Goal: Check status: Check status

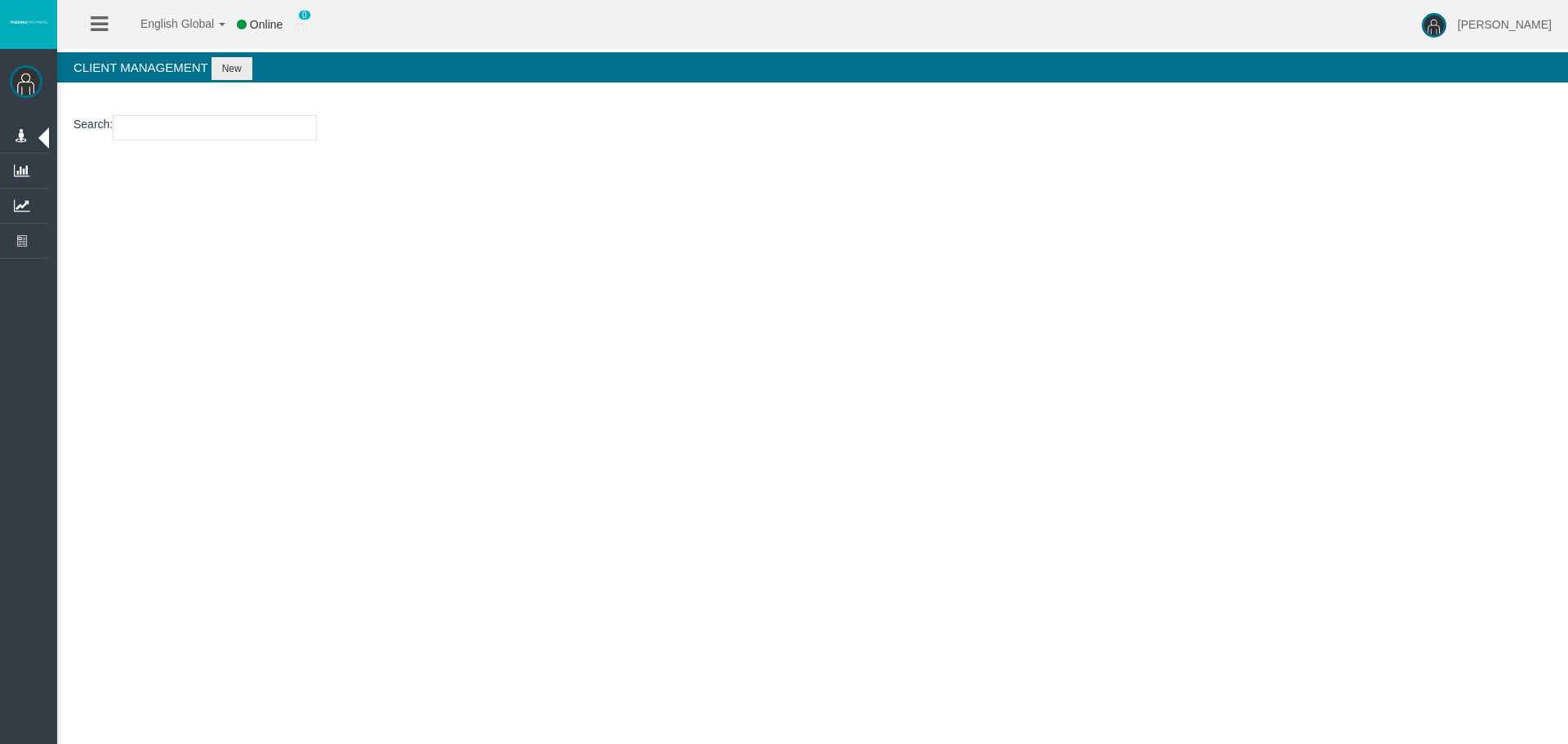
click at [219, 134] on input "number" at bounding box center [214, 128] width 204 height 25
paste input "26010200"
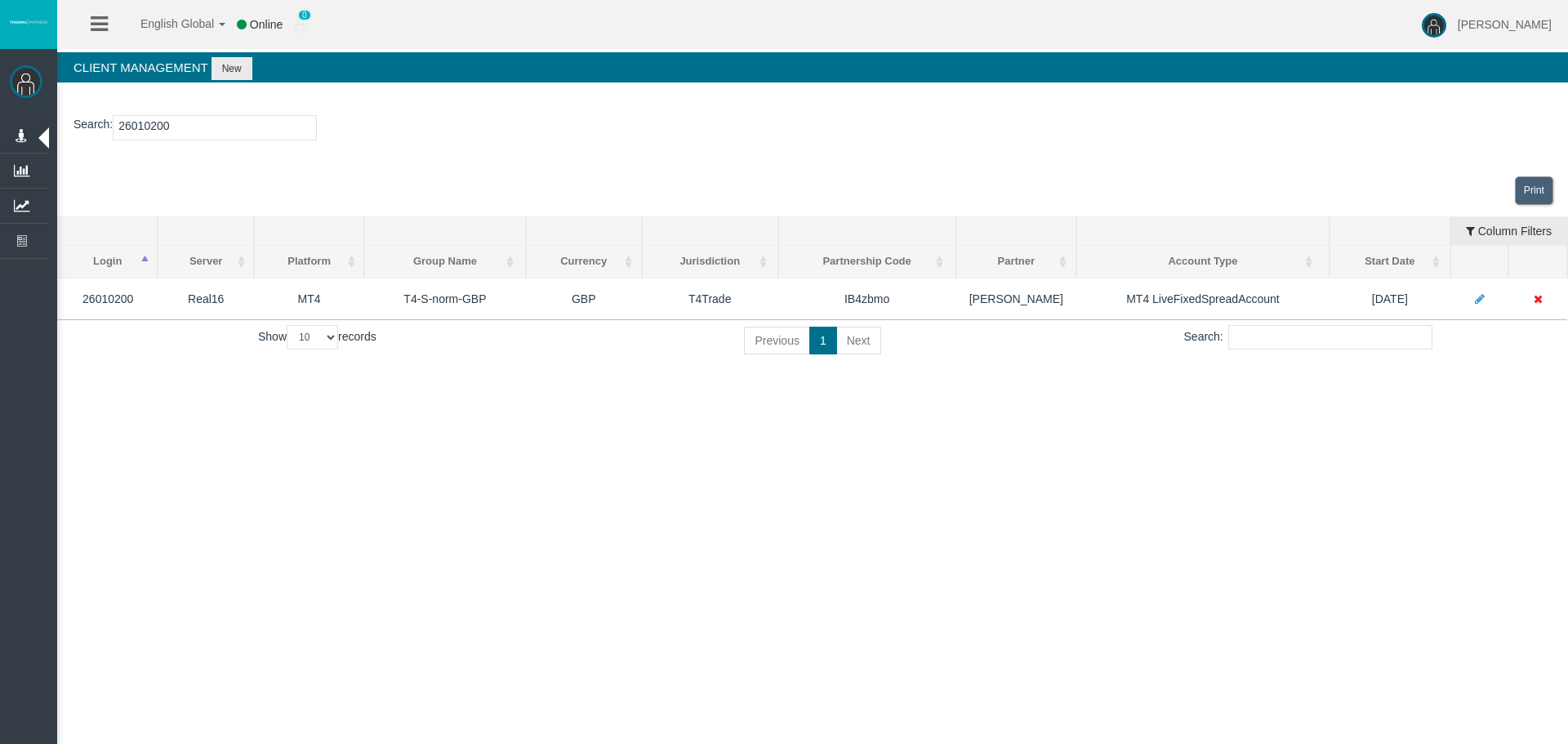
click at [161, 122] on input "26010200" at bounding box center [214, 128] width 204 height 25
paste input "98366"
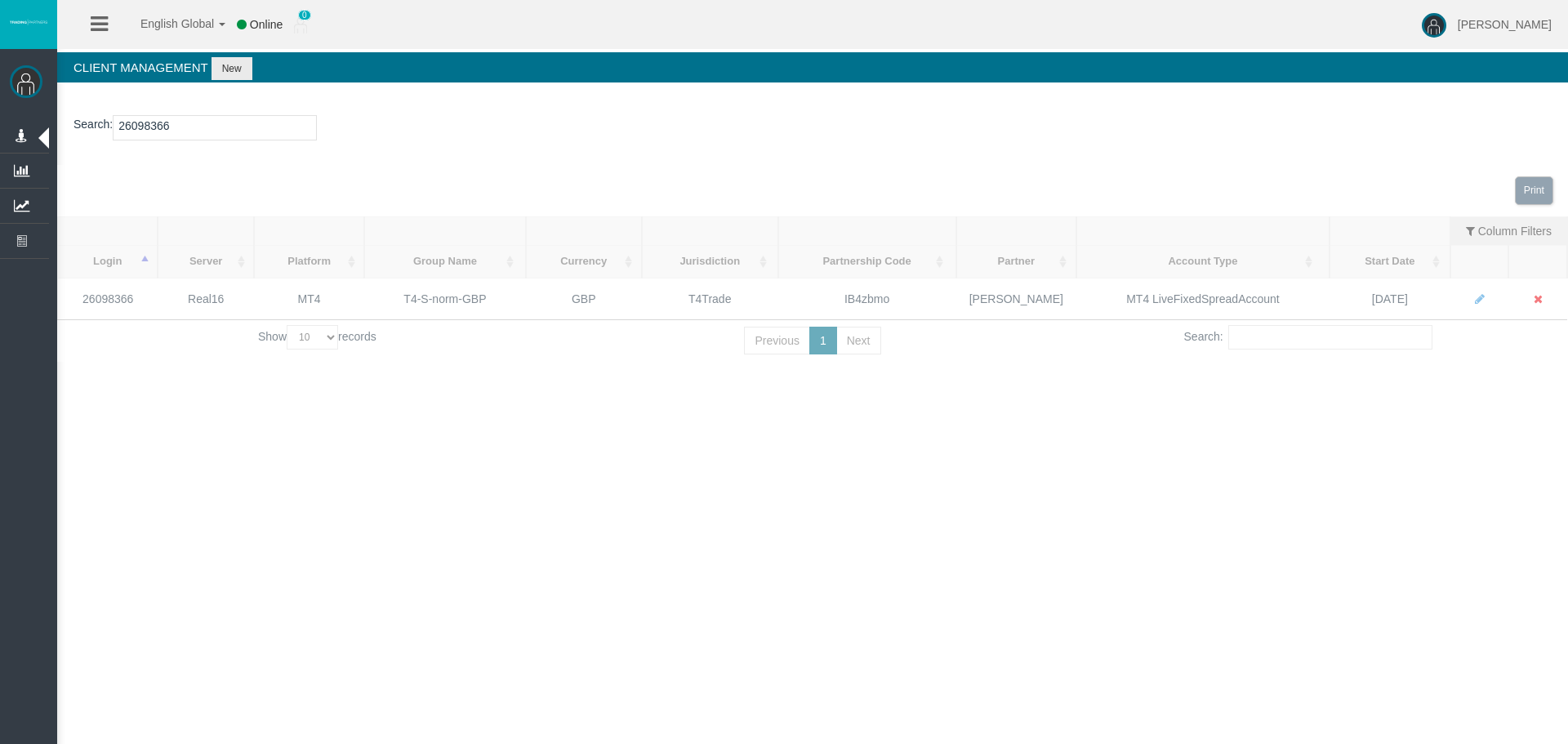
click at [1155, 434] on div "English Global 简体中文 English Global 日本語 한국어 Online 0 Loizos Matthaiou Help Log O…" at bounding box center [784, 372] width 1568 height 744
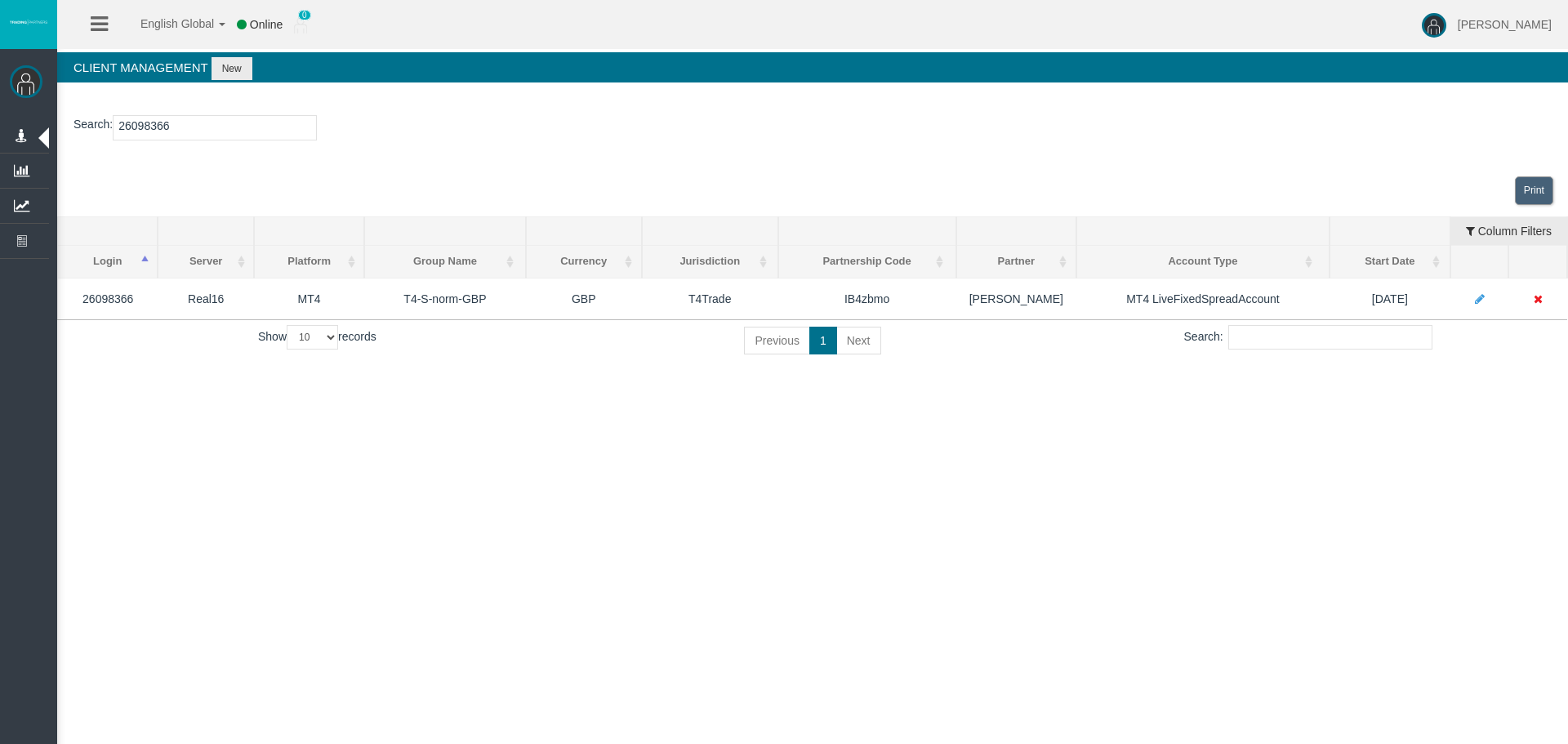
click at [1271, 493] on div "English Global 简体中文 English Global 日本語 한국어 Online 0 Loizos Matthaiou Help Log O…" at bounding box center [784, 372] width 1568 height 744
click at [612, 471] on div "English Global 简体中文 English Global 日本語 한국어 Online 0 Loizos Matthaiou Help Log O…" at bounding box center [784, 372] width 1568 height 744
type input "26010200"
click at [152, 125] on input "26010200" at bounding box center [214, 128] width 204 height 25
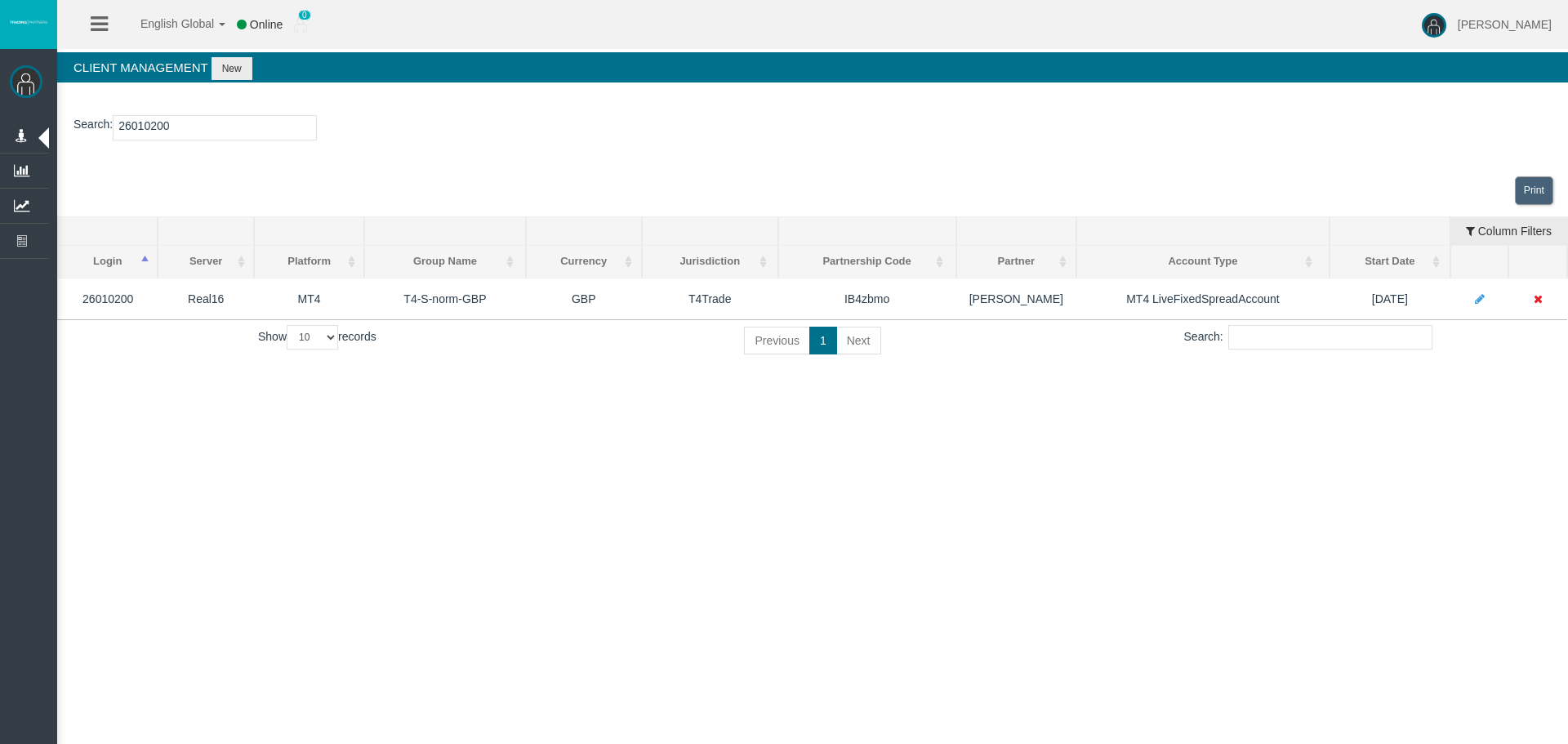
click at [152, 125] on input "26010200" at bounding box center [214, 128] width 204 height 25
click at [1070, 426] on div "English Global 简体中文 English Global 日本語 한국어 Online 0 Loizos Matthaiou Help Log O…" at bounding box center [784, 372] width 1568 height 744
click at [1315, 478] on div "English Global 简体中文 English Global 日本語 한국어 Online 0 Loizos Matthaiou Help Log O…" at bounding box center [784, 372] width 1568 height 744
click at [1365, 331] on input "Search:" at bounding box center [1330, 337] width 204 height 24
click at [1389, 366] on div "Search : 26010200 Loading... Print Login Server Platform Platform Group Currenc…" at bounding box center [812, 238] width 1511 height 279
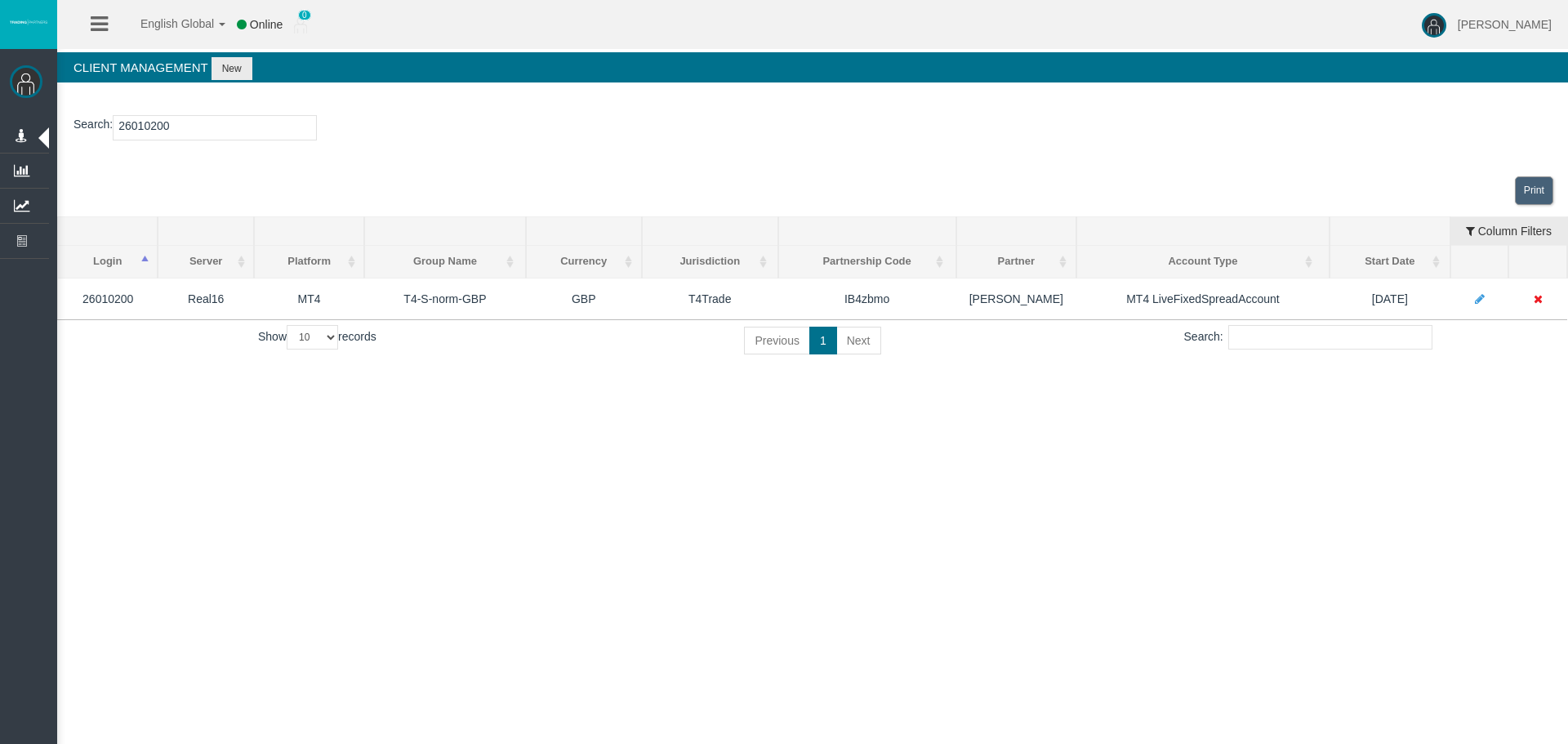
drag, startPoint x: 1384, startPoint y: 400, endPoint x: 1291, endPoint y: 124, distance: 291.2
click at [1377, 393] on div "English Global 简体中文 English Global 日本語 한국어 Online 0 Loizos Matthaiou Help Log O…" at bounding box center [784, 372] width 1568 height 744
click at [1290, 123] on p "Search : 26010200" at bounding box center [812, 128] width 1478 height 25
click at [937, 500] on div "English Global 简体中文 English Global 日本語 한국어 Offline 0 Loizos Matthaiou Help Log …" at bounding box center [784, 372] width 1568 height 744
click at [1091, 535] on div "English Global 简体中文 English Global 日本語 한국어 Offline 0 Loizos Matthaiou Help Log …" at bounding box center [784, 372] width 1568 height 744
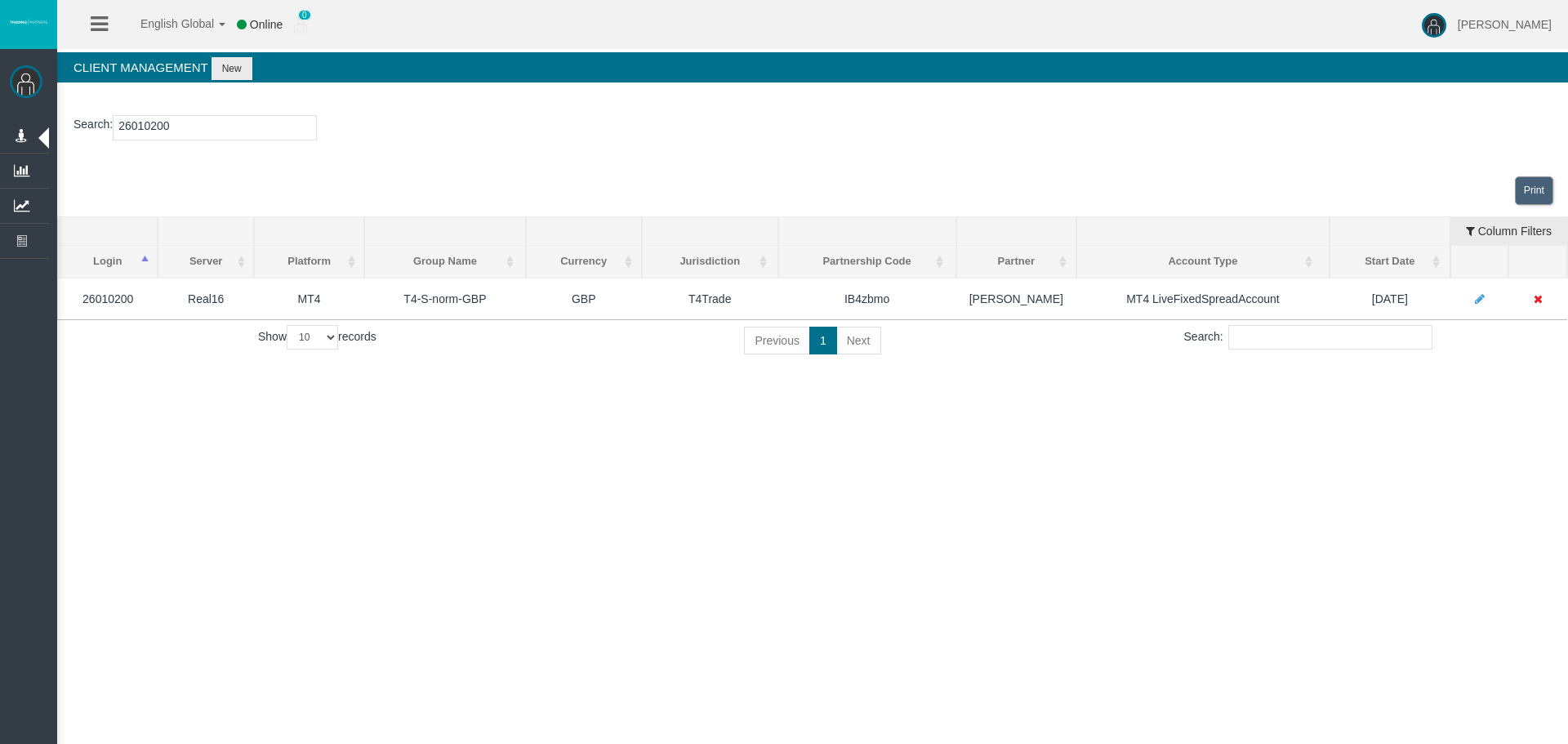
click at [1096, 594] on div "English Global 简体中文 English Global 日本語 한국어 Online 0 Loizos Matthaiou Help Log O…" at bounding box center [784, 372] width 1568 height 744
